Goal: Task Accomplishment & Management: Manage account settings

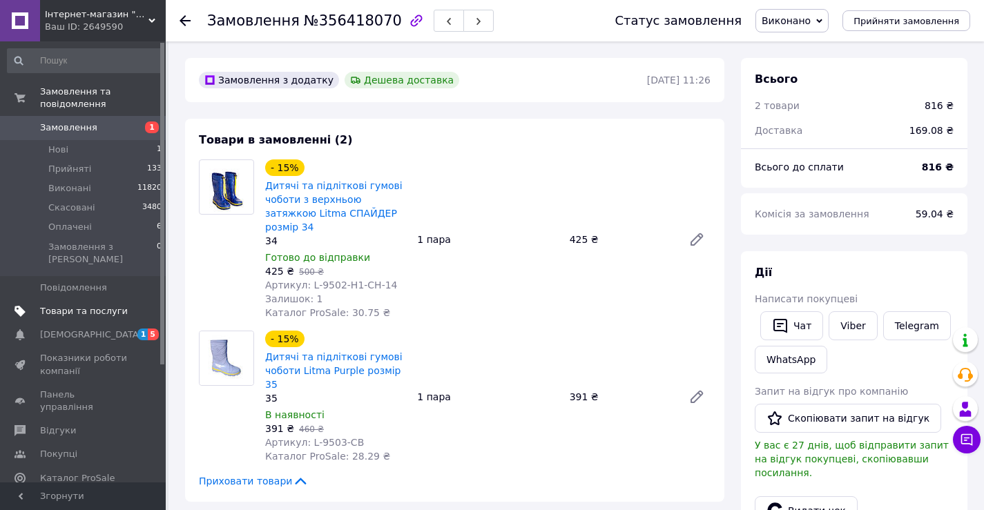
click at [83, 305] on span "Товари та послуги" at bounding box center [84, 311] width 88 height 12
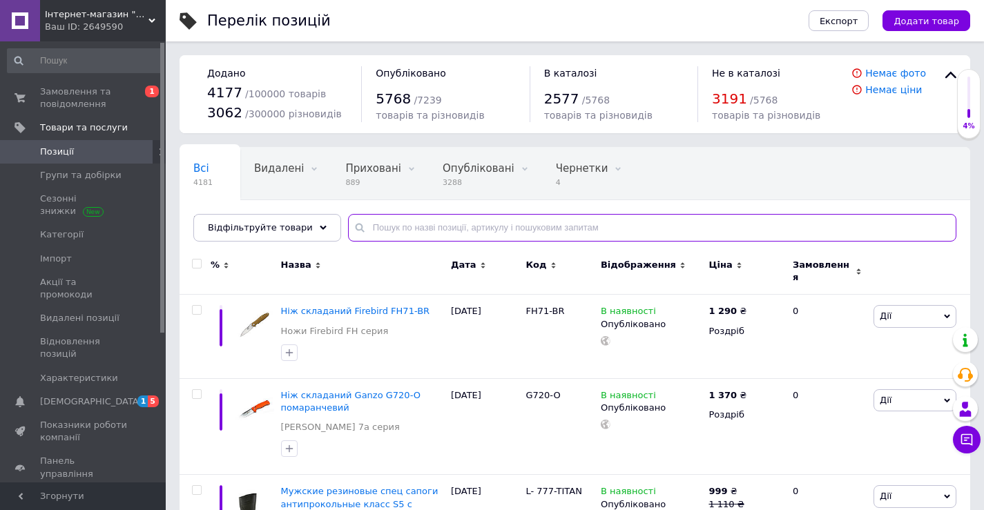
click at [371, 231] on input "text" at bounding box center [652, 228] width 608 height 28
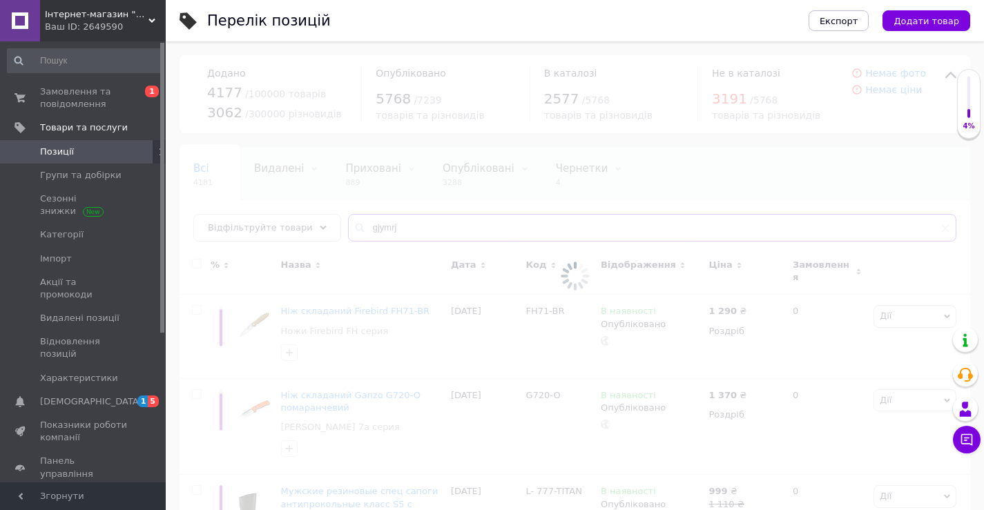
type input "gjymrj"
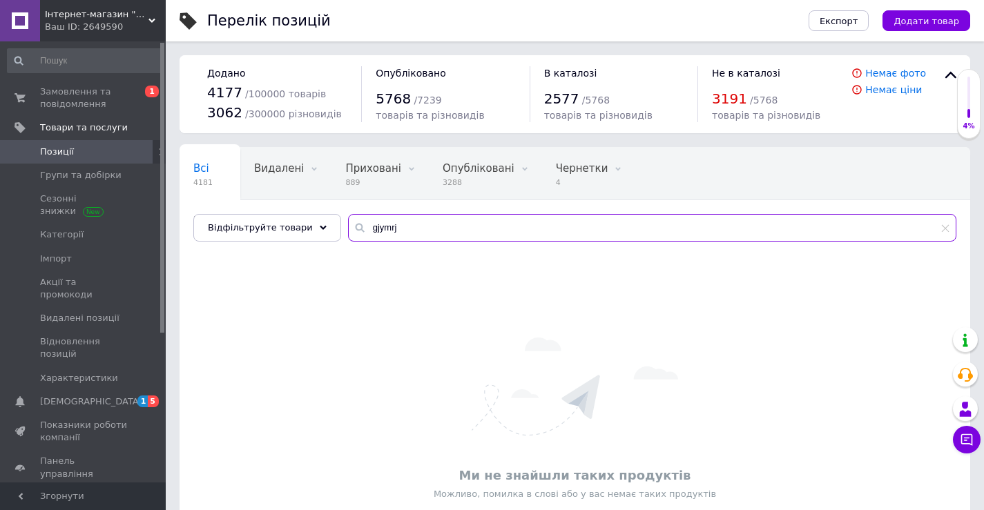
click at [371, 231] on input "gjymrj" at bounding box center [652, 228] width 608 height 28
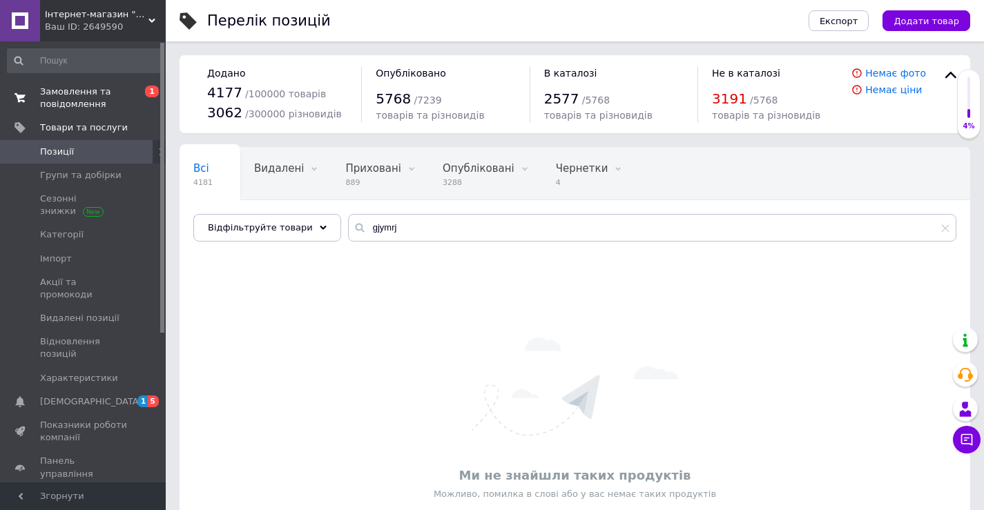
click at [91, 104] on span "Замовлення та повідомлення" at bounding box center [84, 98] width 88 height 25
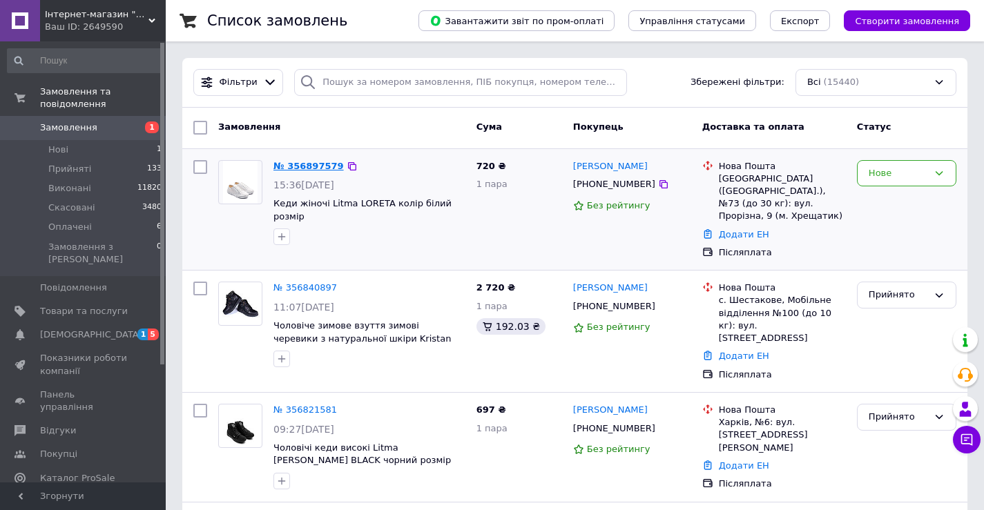
click at [290, 166] on link "№ 356897579" at bounding box center [308, 166] width 70 height 10
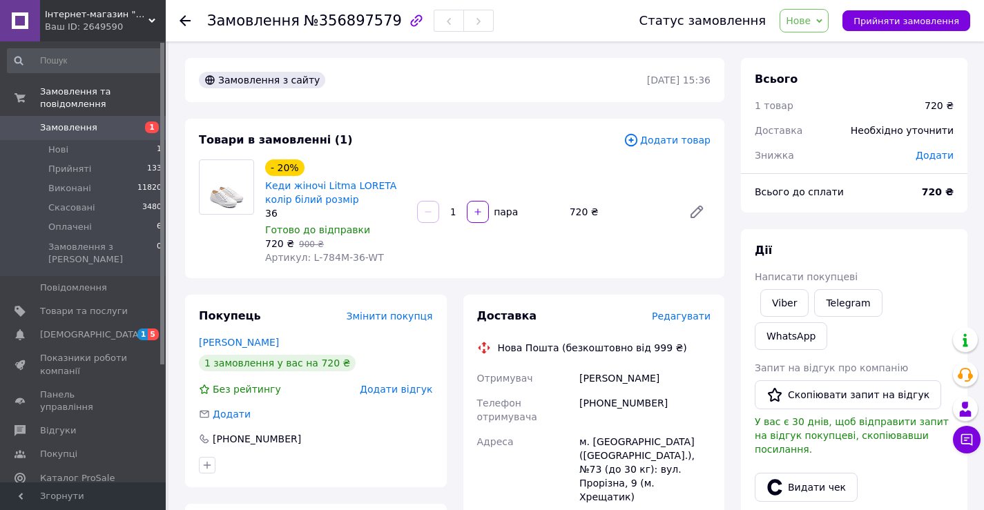
click at [408, 20] on icon "button" at bounding box center [416, 20] width 17 height 17
click at [355, 184] on link "Кеди жіночі Litma LORETA колір білий розмір" at bounding box center [330, 192] width 131 height 25
click at [235, 439] on div "[PHONE_NUMBER]" at bounding box center [256, 439] width 91 height 14
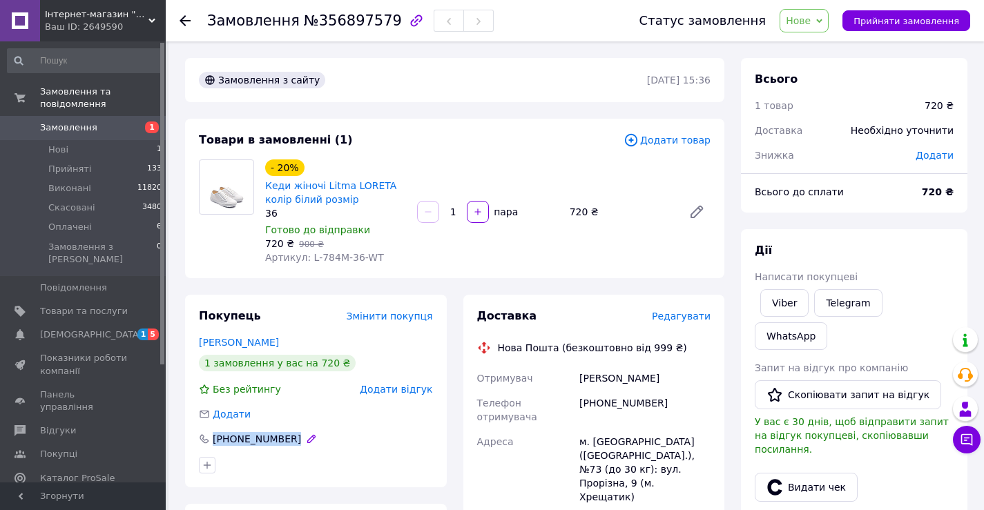
copy div "[PHONE_NUMBER]"
click at [916, 8] on div "Статус замовлення Нове Прийнято Виконано Скасовано Оплачено Прийняти замовлення" at bounding box center [791, 20] width 358 height 41
click at [913, 27] on button "Прийняти замовлення" at bounding box center [907, 20] width 128 height 21
drag, startPoint x: 304, startPoint y: 257, endPoint x: 323, endPoint y: 257, distance: 19.3
click at [323, 257] on span "Артикул: L-784M-36-WT" at bounding box center [324, 257] width 119 height 11
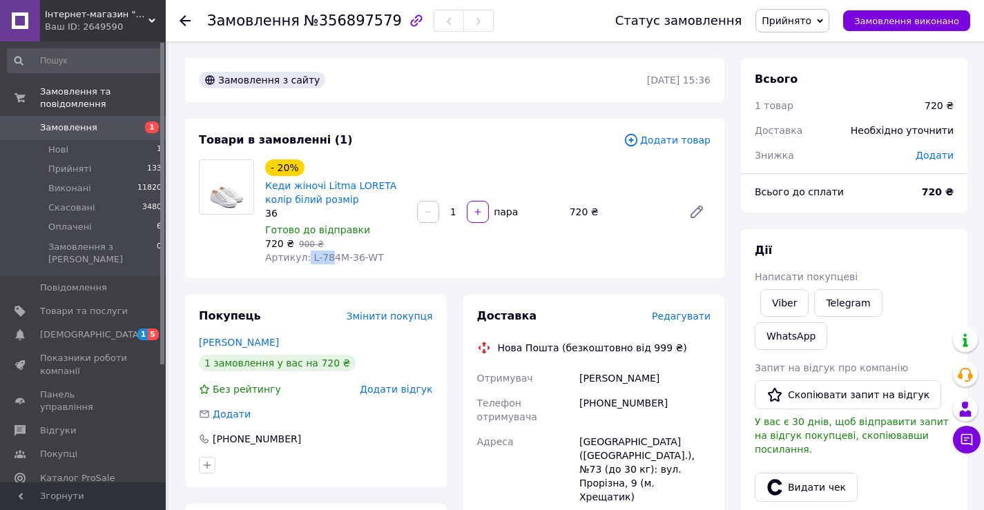
click at [321, 257] on span "Артикул: L-784M-36-WT" at bounding box center [324, 257] width 119 height 11
drag, startPoint x: 307, startPoint y: 257, endPoint x: 375, endPoint y: 260, distance: 68.5
click at [375, 260] on div "Артикул: L-784M-36-WT" at bounding box center [335, 258] width 141 height 14
copy span "L-784M-36-WT"
